Goal: Task Accomplishment & Management: Manage account settings

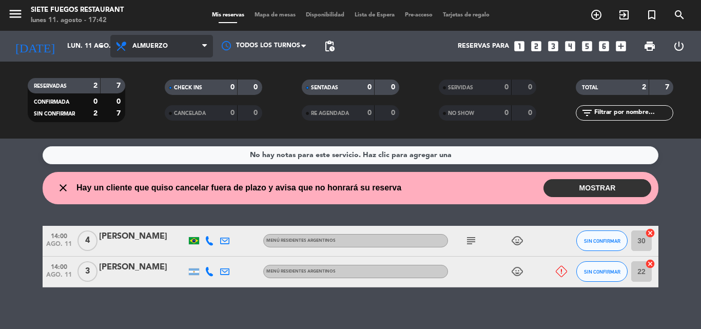
click at [131, 42] on span "Almuerzo" at bounding box center [161, 46] width 103 height 23
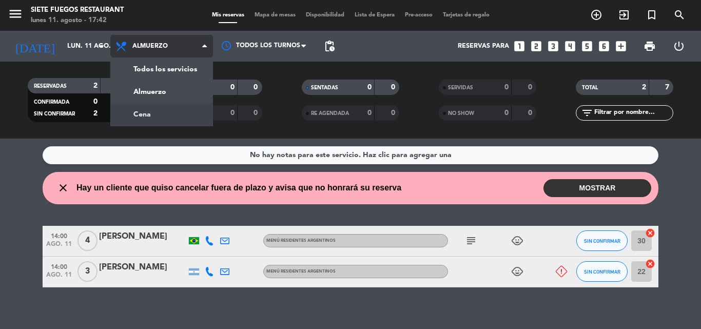
click at [156, 116] on div "menu Siete Fuegos Restaurant [DATE] 11. agosto - 17:42 Mis reservas Mapa de mes…" at bounding box center [350, 69] width 701 height 139
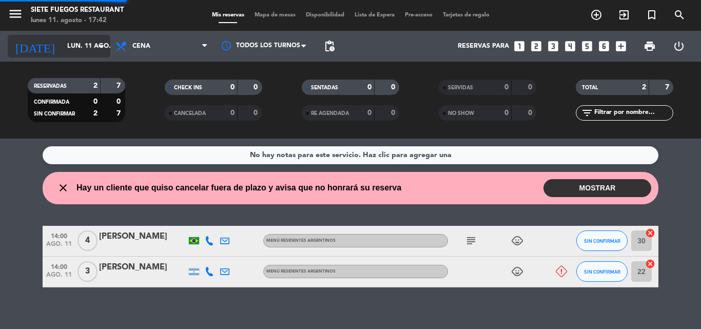
click at [96, 54] on input "lun. 11 ago." at bounding box center [105, 45] width 87 height 17
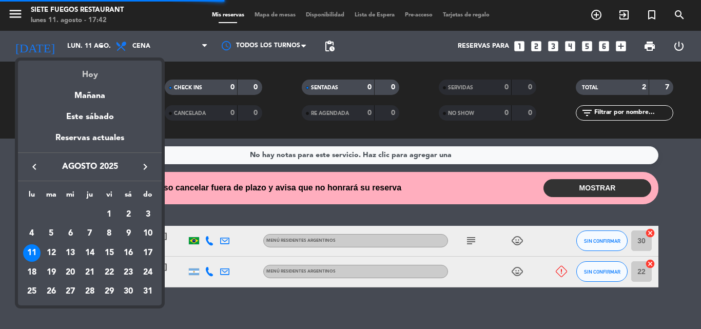
click at [97, 66] on div "Hoy" at bounding box center [90, 71] width 144 height 21
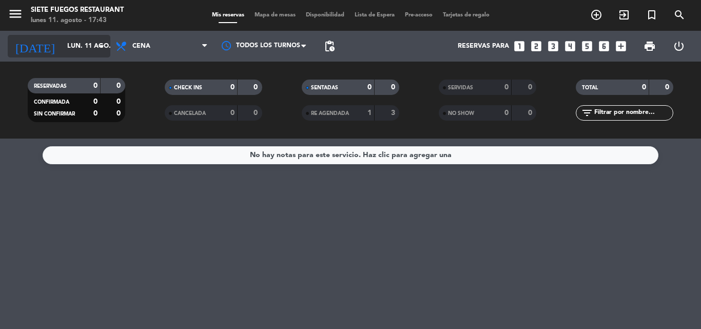
click at [96, 48] on icon "arrow_drop_down" at bounding box center [101, 46] width 12 height 12
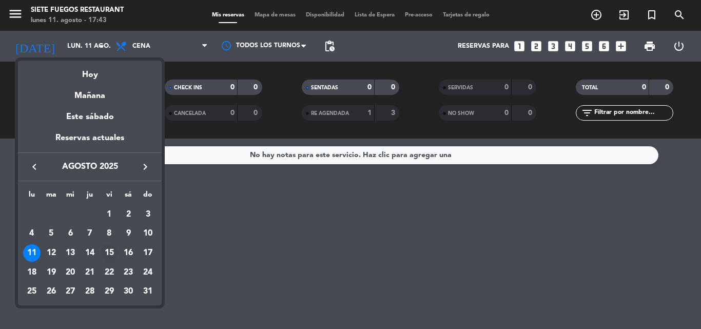
click at [113, 254] on div "15" at bounding box center [109, 252] width 17 height 17
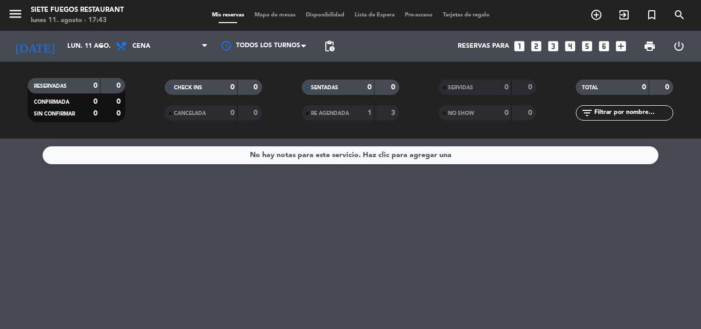
type input "vie. 15 ago."
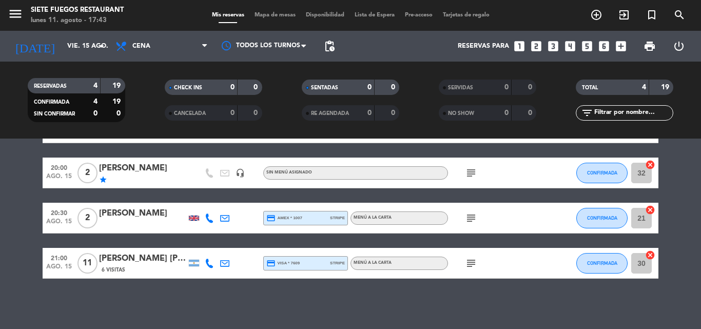
scroll to position [74, 0]
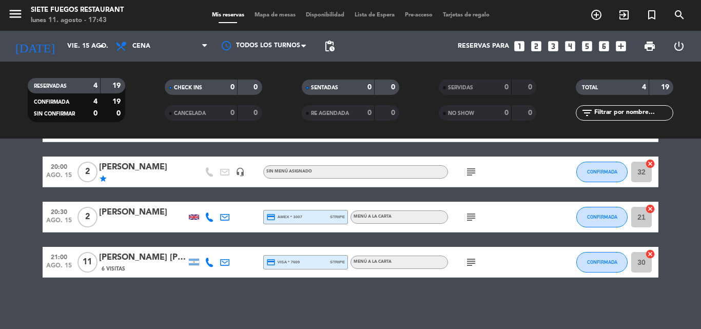
click at [469, 261] on icon "subject" at bounding box center [471, 262] width 12 height 12
click at [126, 258] on div "[PERSON_NAME] [PERSON_NAME] [PERSON_NAME] x11" at bounding box center [142, 257] width 87 height 13
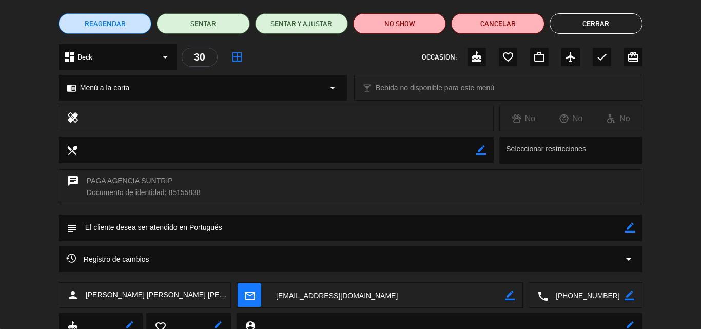
scroll to position [151, 0]
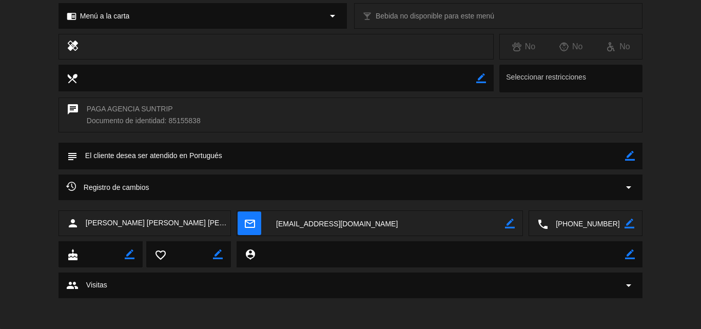
click at [632, 157] on icon "border_color" at bounding box center [630, 156] width 10 height 10
click at [532, 154] on textarea at bounding box center [350, 156] width 547 height 26
type textarea "S"
click at [621, 161] on textarea at bounding box center [350, 156] width 547 height 26
type textarea "3 PASOS SIN VINO, EXECPCIÓN PAGA SUNTRIP"
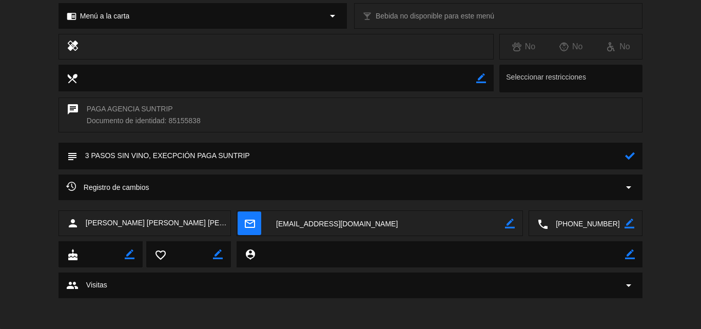
click at [632, 153] on icon at bounding box center [630, 156] width 10 height 10
